Goal: Information Seeking & Learning: Learn about a topic

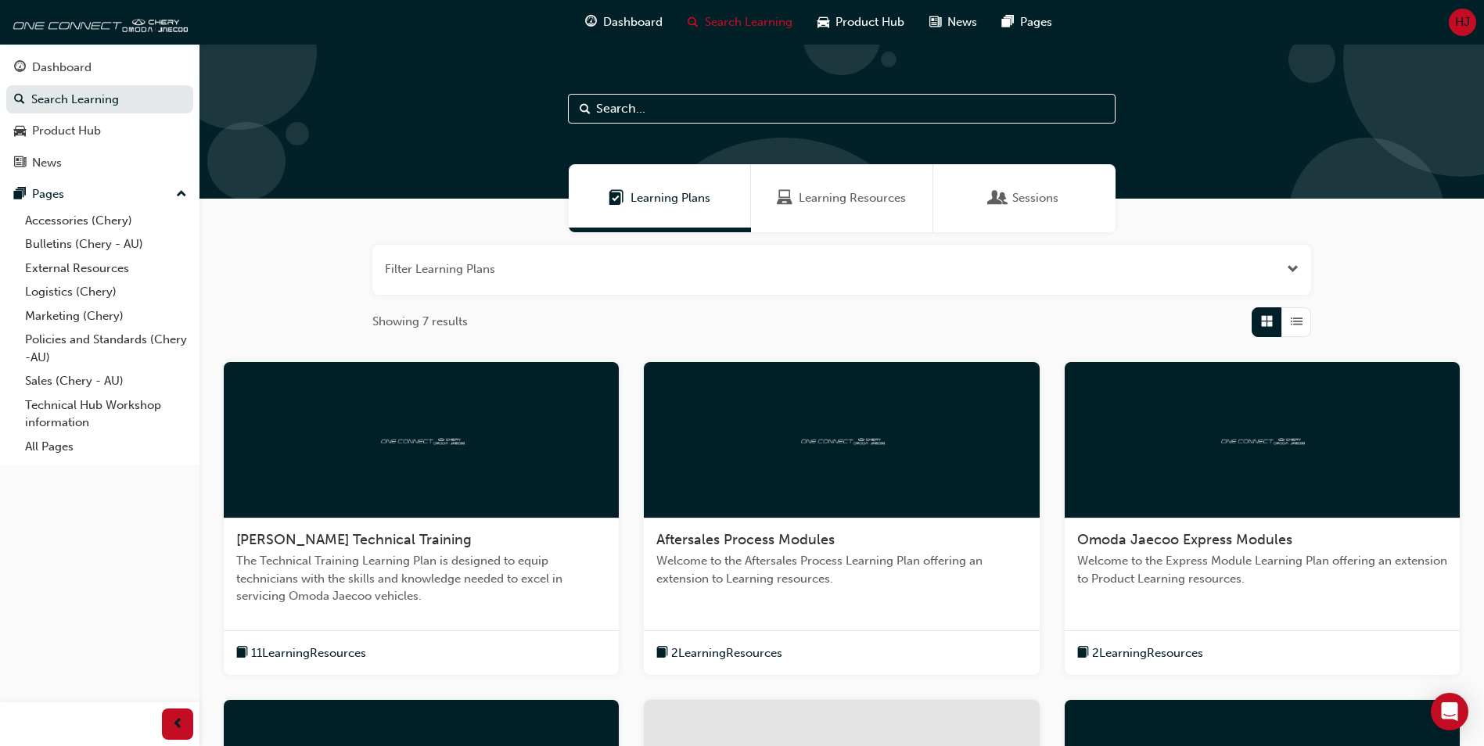
click at [1279, 217] on div "Learning Plans Learning Resources Sessions" at bounding box center [841, 198] width 1284 height 68
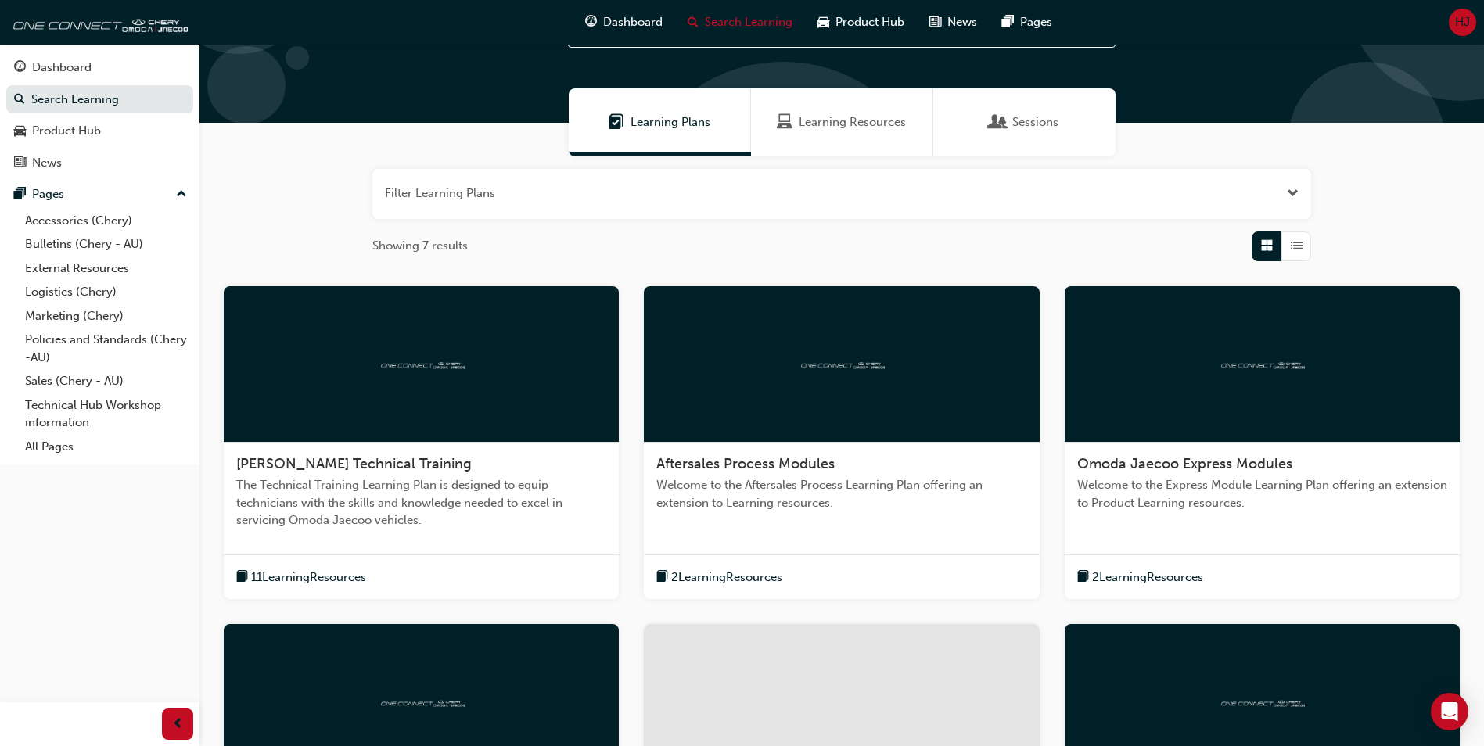
scroll to position [391, 0]
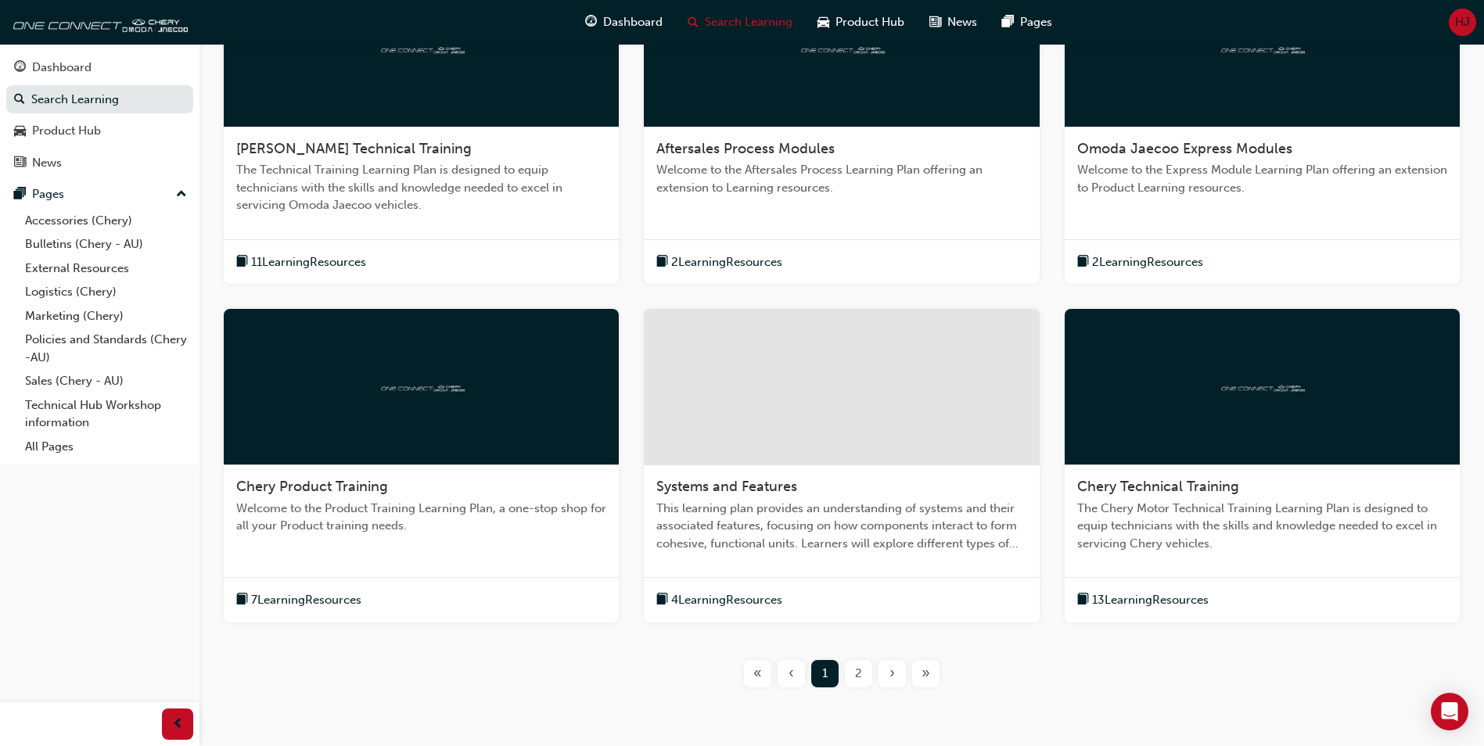
click at [417, 483] on div "Chery Product Training" at bounding box center [421, 487] width 370 height 19
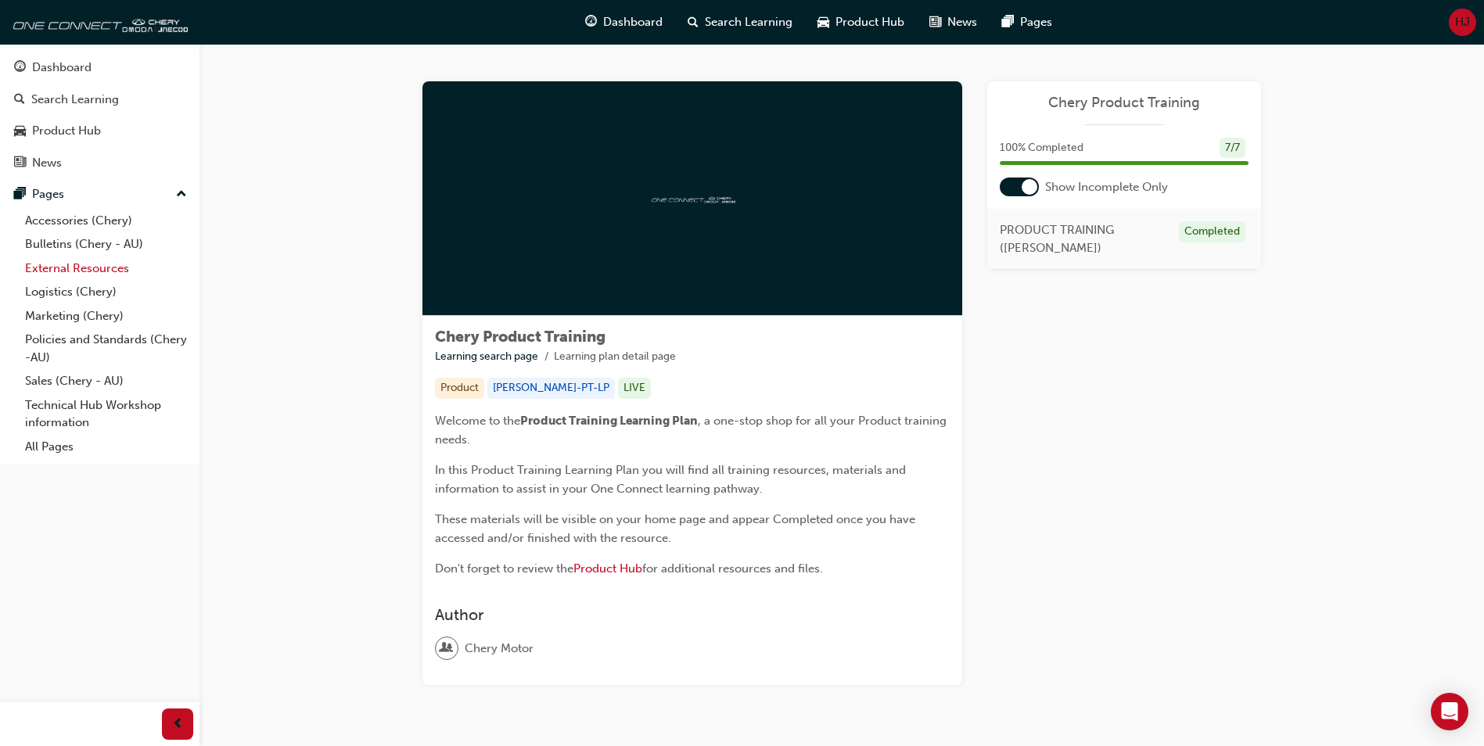
click at [80, 269] on link "External Resources" at bounding box center [106, 269] width 174 height 24
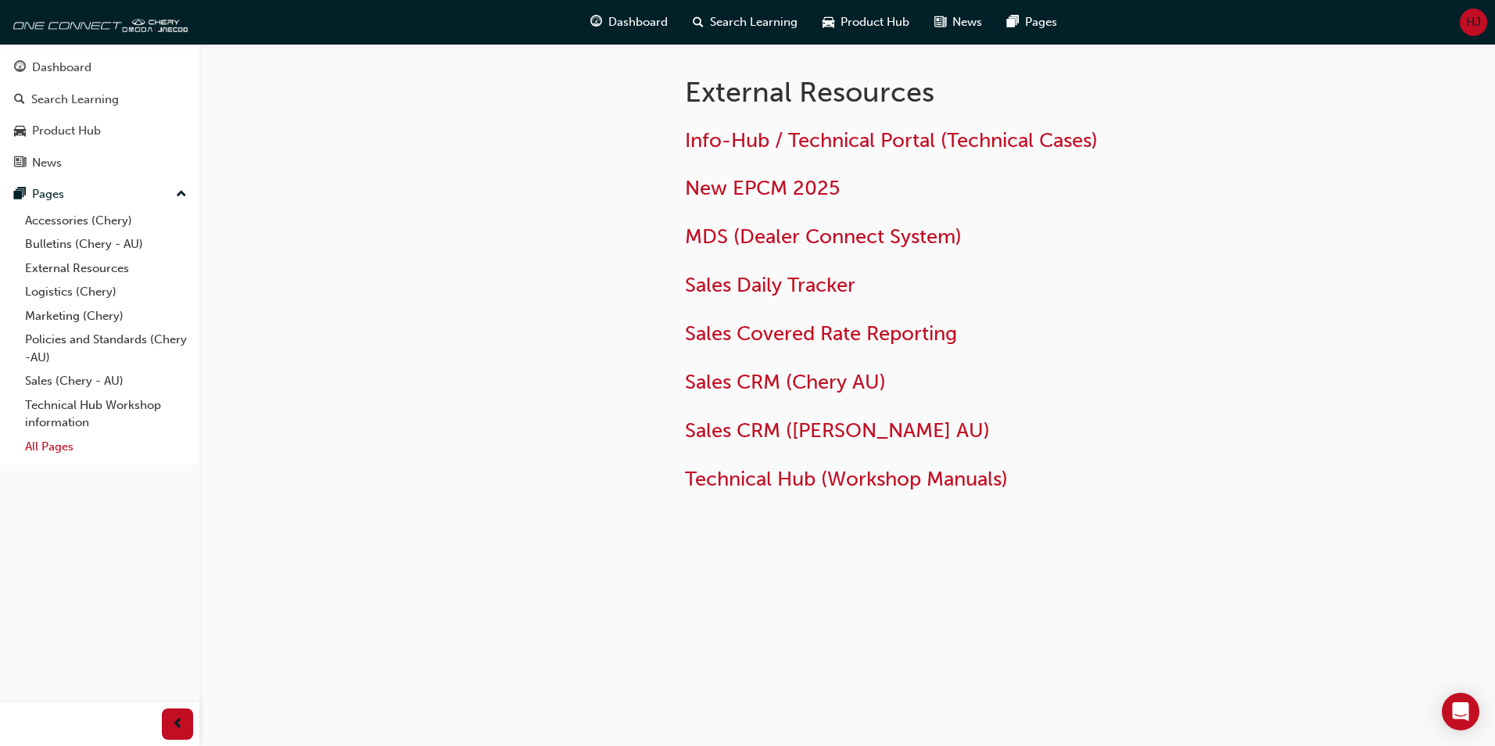
click at [65, 443] on link "All Pages" at bounding box center [106, 447] width 174 height 24
